Goal: Task Accomplishment & Management: Use online tool/utility

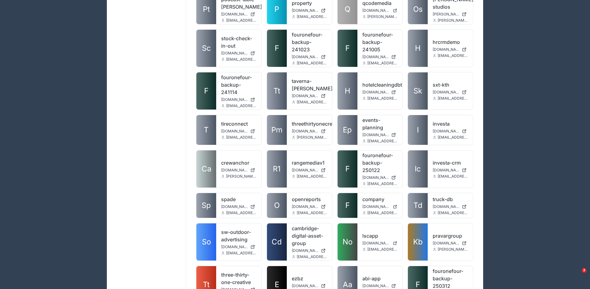
scroll to position [945, 0]
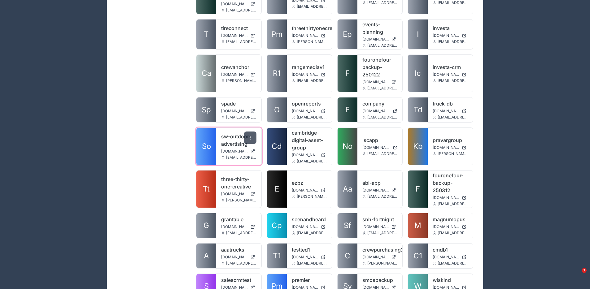
click at [246, 132] on div at bounding box center [250, 138] width 12 height 12
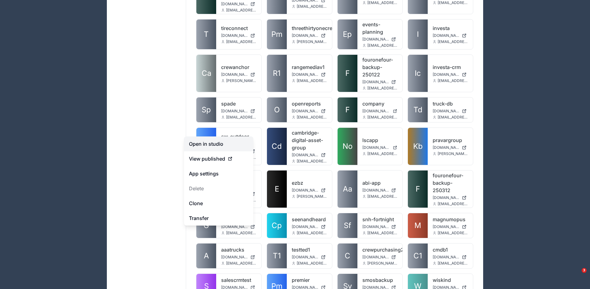
click at [240, 141] on link "Open in studio" at bounding box center [218, 144] width 69 height 15
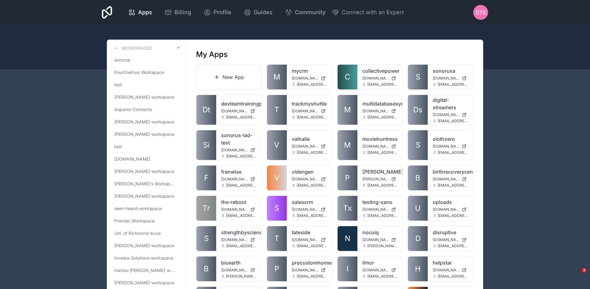
scroll to position [927, 0]
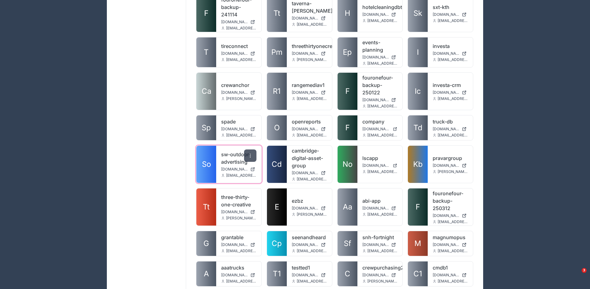
click at [252, 150] on div at bounding box center [250, 156] width 12 height 12
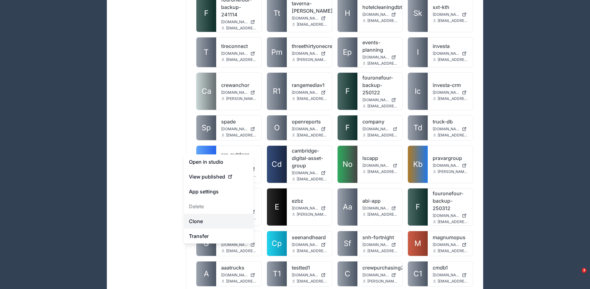
click at [212, 219] on link "Clone" at bounding box center [218, 221] width 69 height 15
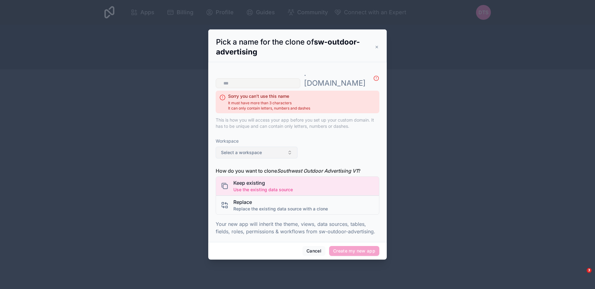
click at [259, 147] on button "Select a workspace" at bounding box center [257, 153] width 82 height 12
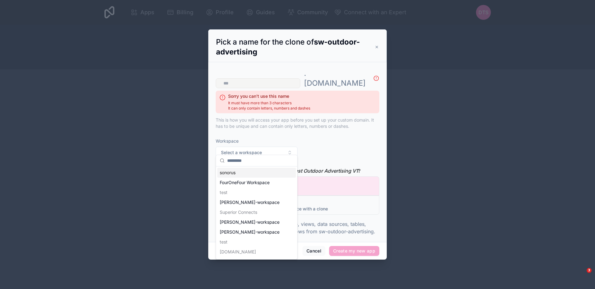
click at [297, 138] on span "Workspace" at bounding box center [257, 141] width 82 height 6
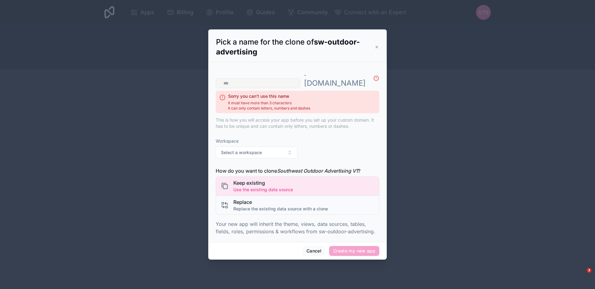
click at [377, 50] on icon at bounding box center [376, 47] width 4 height 5
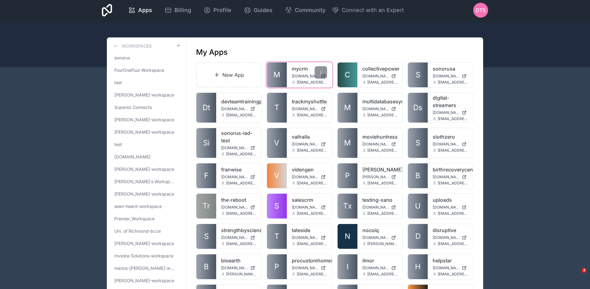
scroll to position [927, 0]
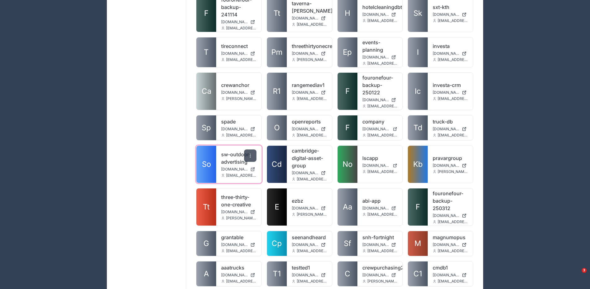
click at [251, 150] on div at bounding box center [250, 156] width 12 height 12
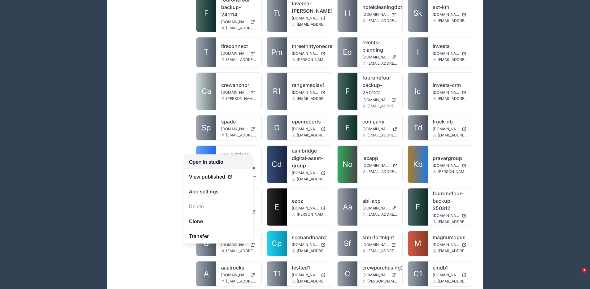
click at [238, 159] on link "Open in studio" at bounding box center [218, 162] width 69 height 15
